Goal: Navigation & Orientation: Find specific page/section

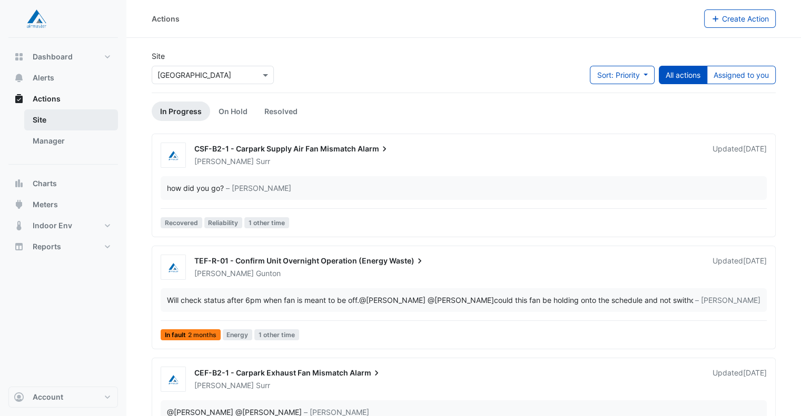
click at [53, 121] on link "Site" at bounding box center [71, 119] width 94 height 21
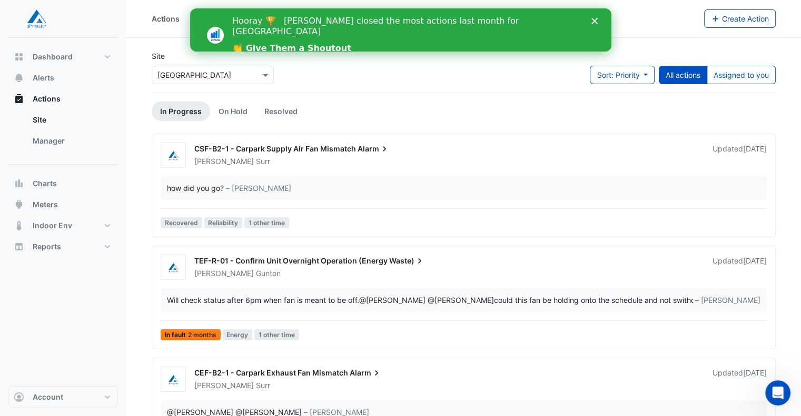
click at [597, 20] on div "Close" at bounding box center [596, 21] width 11 height 6
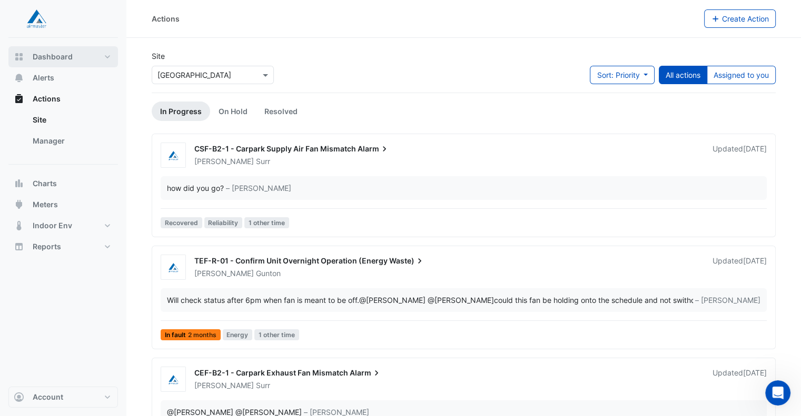
click at [65, 54] on span "Dashboard" at bounding box center [53, 57] width 40 height 11
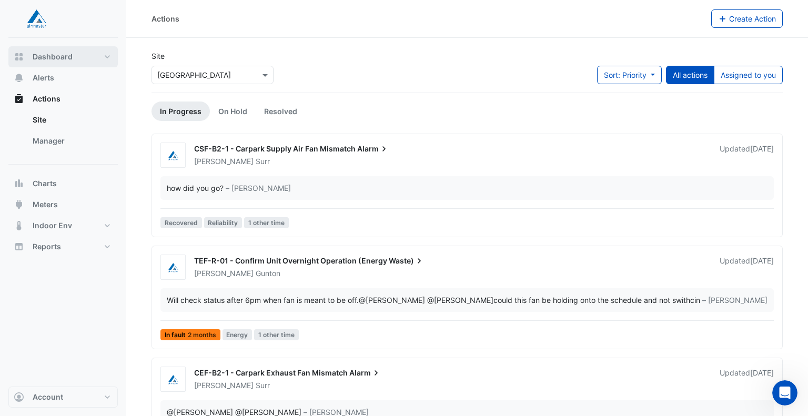
select select "**"
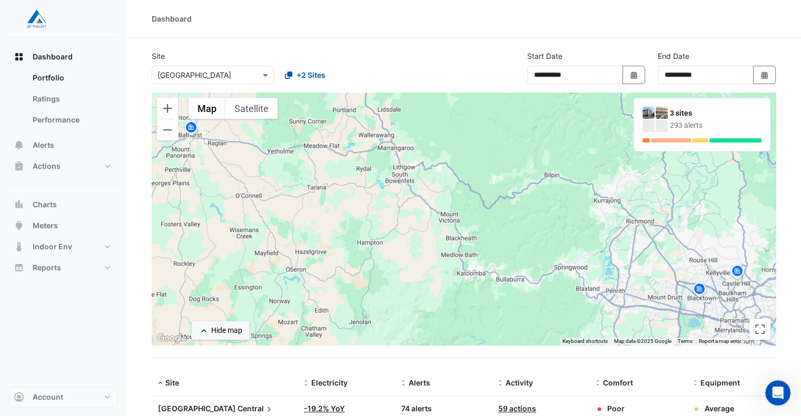
click at [248, 72] on div at bounding box center [212, 75] width 121 height 12
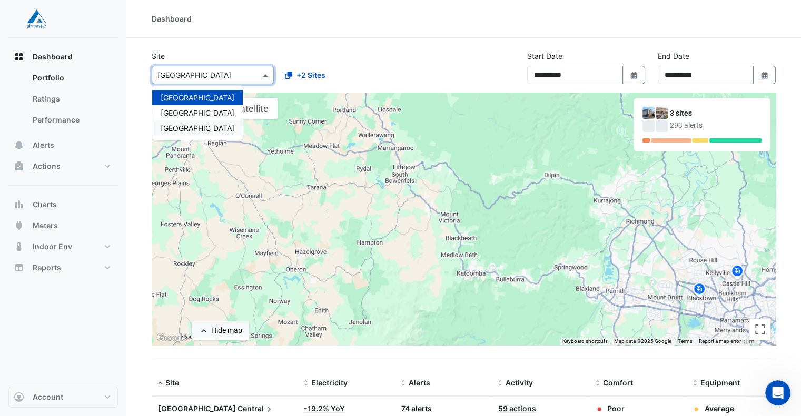
click at [234, 127] on span "[GEOGRAPHIC_DATA]" at bounding box center [198, 128] width 74 height 9
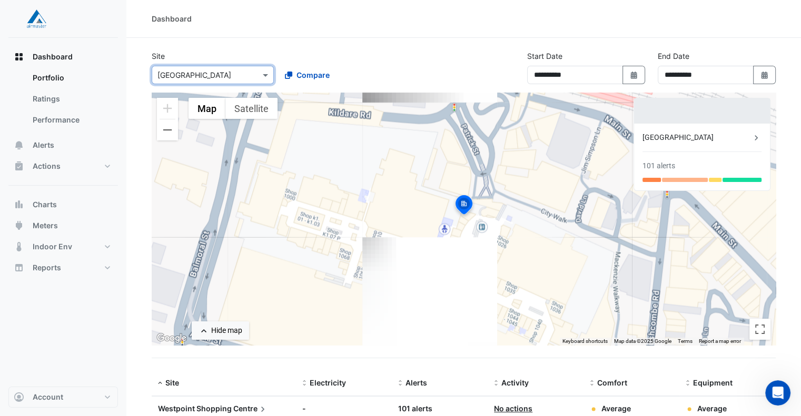
click at [433, 48] on section "**********" at bounding box center [463, 256] width 674 height 437
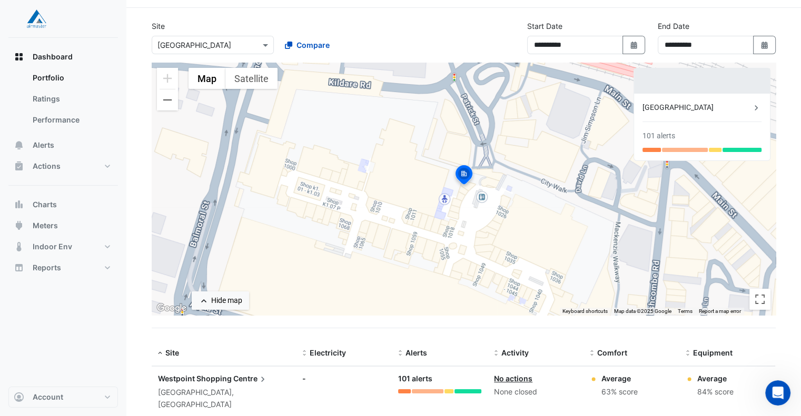
scroll to position [46, 0]
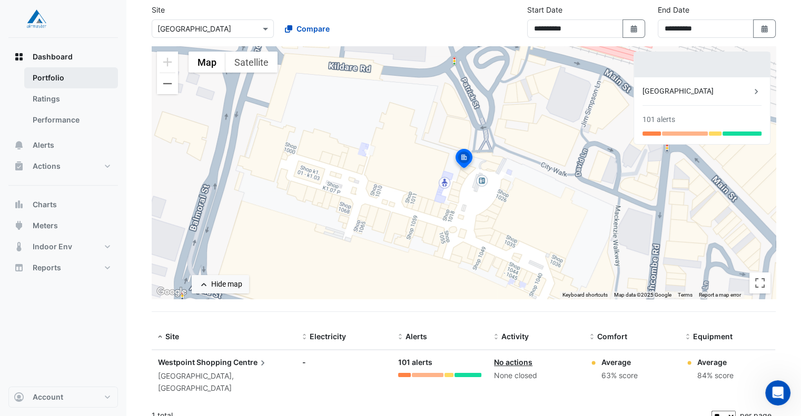
click at [55, 75] on link "Portfolio" at bounding box center [71, 77] width 94 height 21
click at [45, 103] on link "Ratings" at bounding box center [71, 98] width 94 height 21
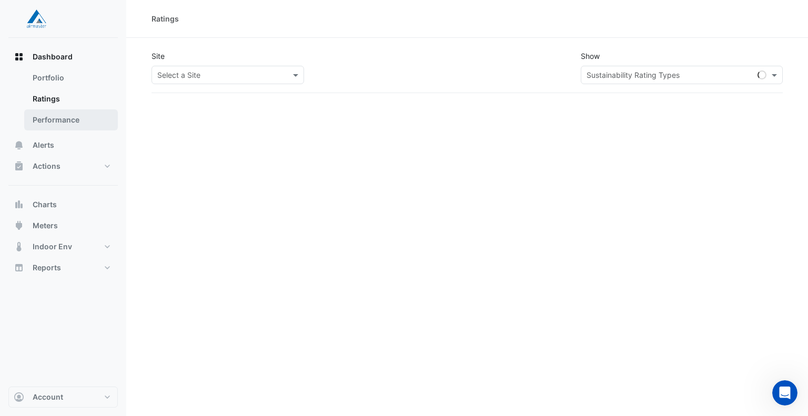
click at [53, 129] on link "Performance" at bounding box center [71, 119] width 94 height 21
